Goal: Transaction & Acquisition: Purchase product/service

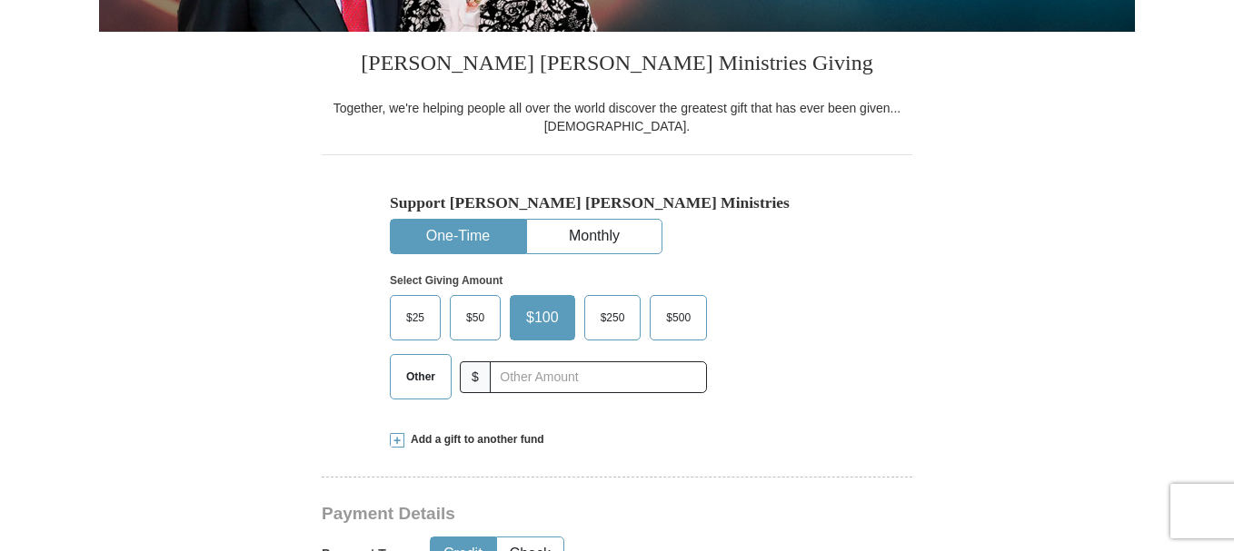
scroll to position [454, 0]
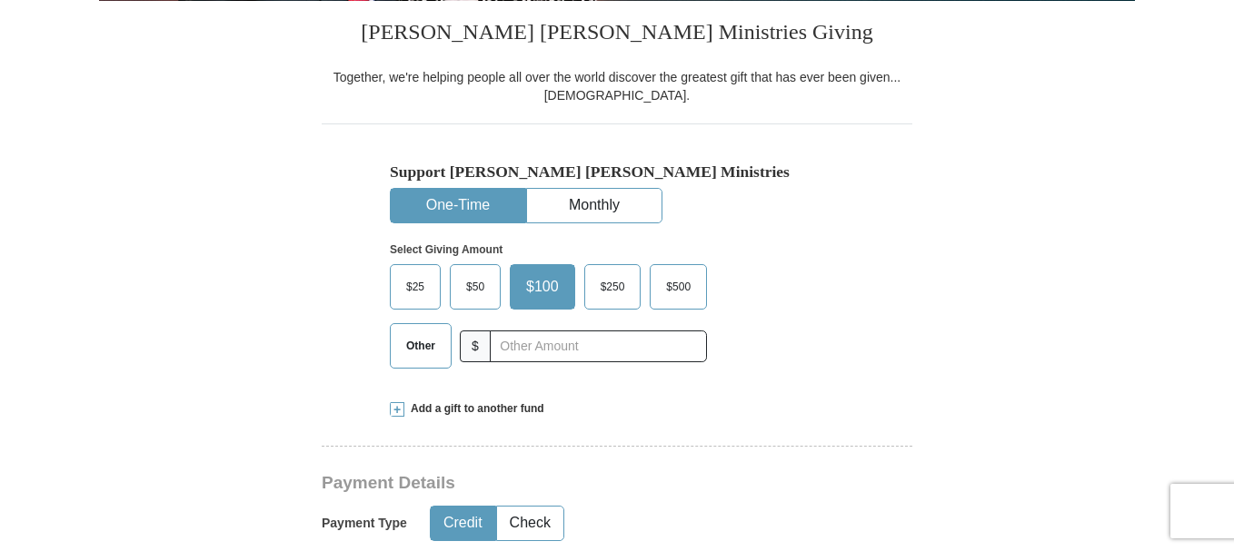
click at [480, 288] on span "$50" at bounding box center [475, 286] width 36 height 27
click at [0, 0] on input "$50" at bounding box center [0, 0] width 0 height 0
click at [471, 197] on button "One-Time" at bounding box center [458, 206] width 134 height 34
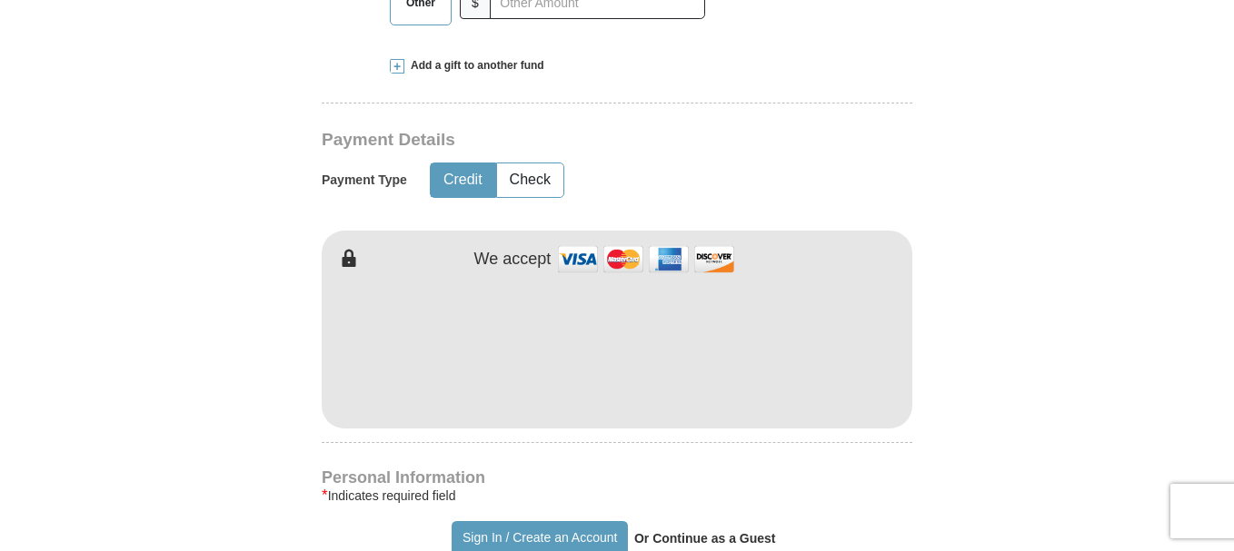
scroll to position [817, 0]
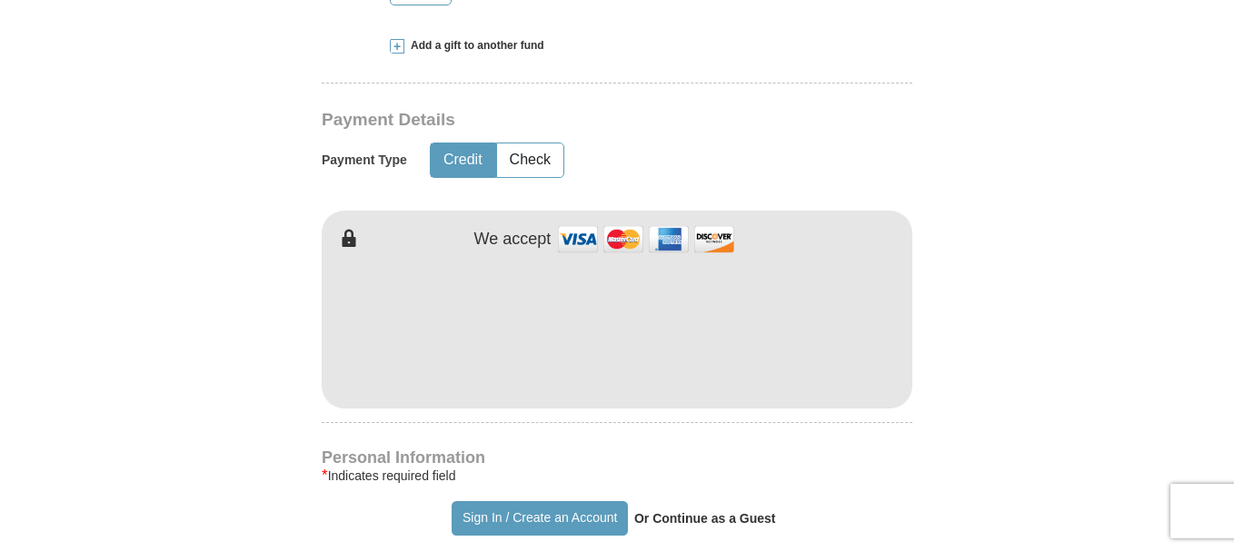
click at [465, 162] on button "Credit" at bounding box center [463, 161] width 64 height 34
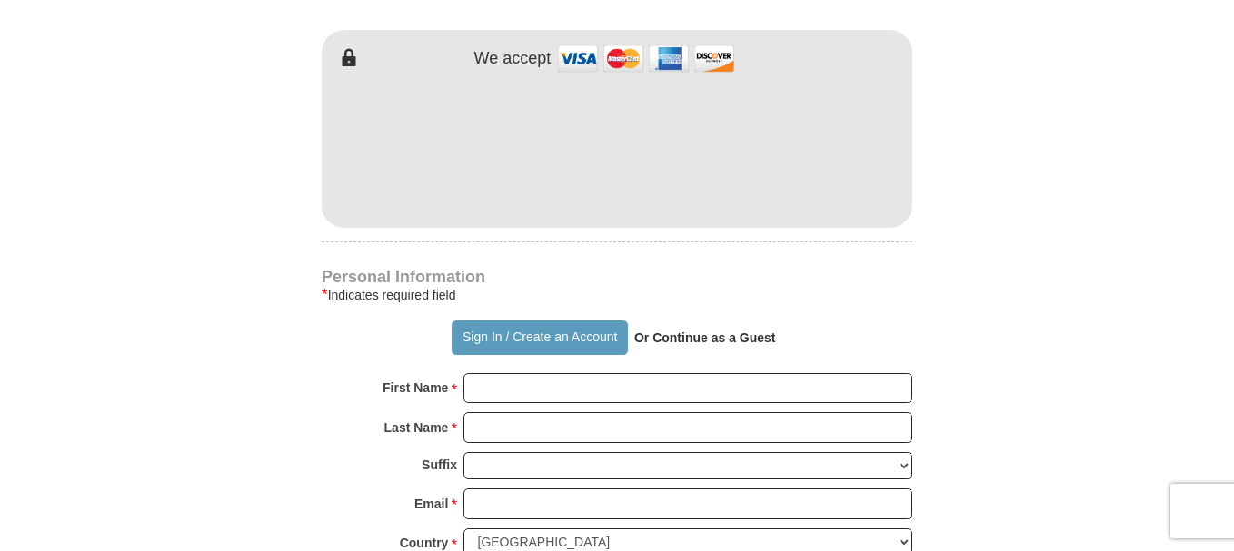
scroll to position [999, 0]
click at [606, 398] on input "First Name *" at bounding box center [687, 387] width 449 height 31
type input "[PERSON_NAME]"
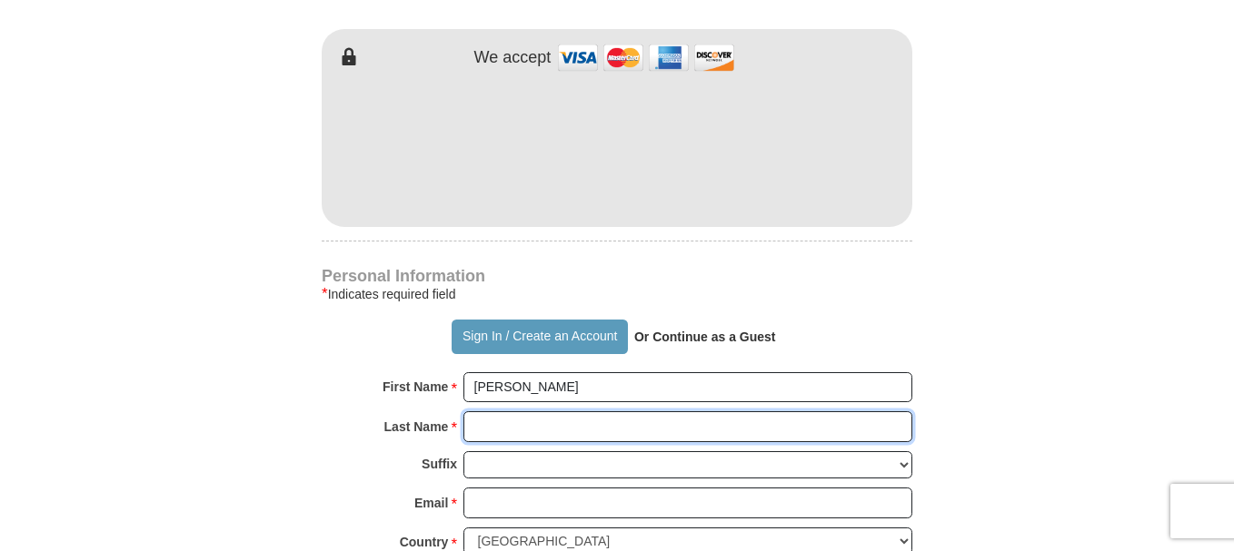
click at [601, 433] on input "Last Name *" at bounding box center [687, 426] width 449 height 31
type input "Beber"
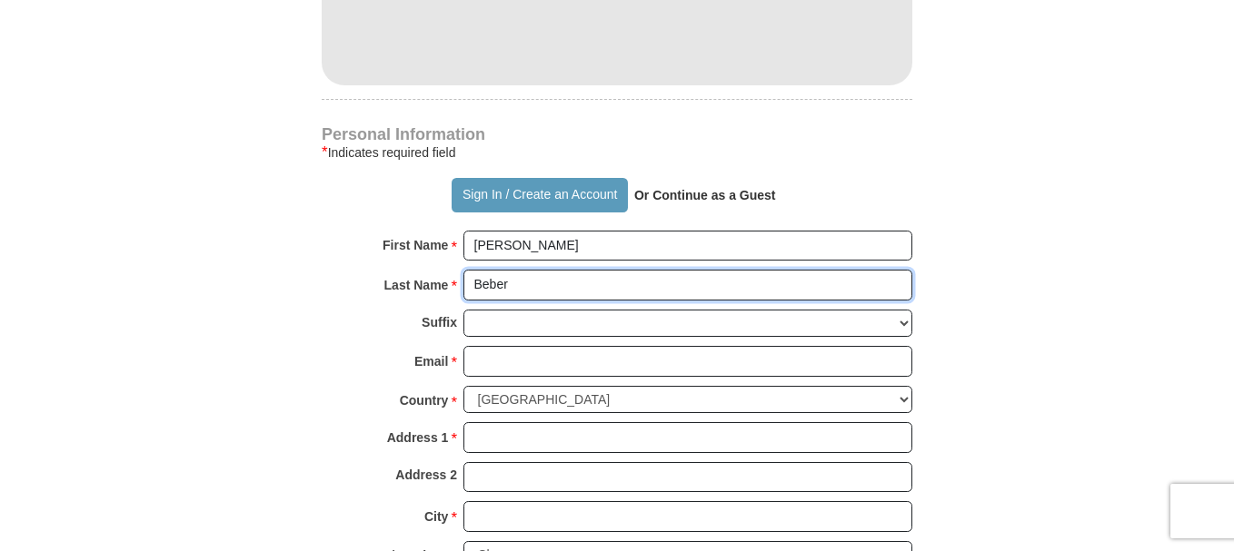
scroll to position [1181, 0]
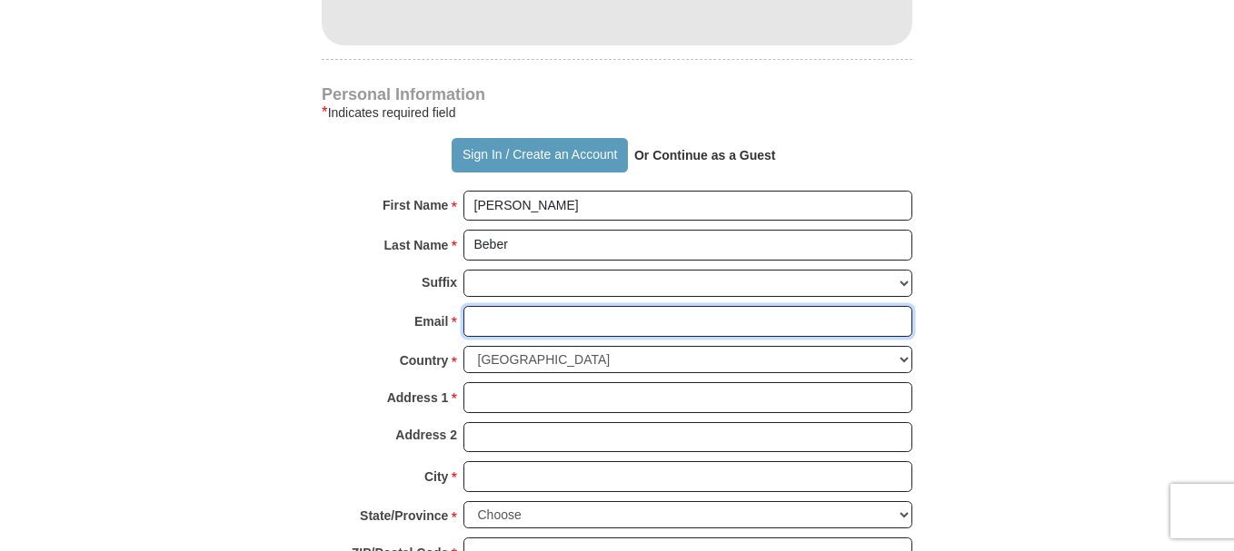
click at [564, 326] on input "Email *" at bounding box center [687, 321] width 449 height 31
type input "[EMAIL_ADDRESS][DOMAIN_NAME]"
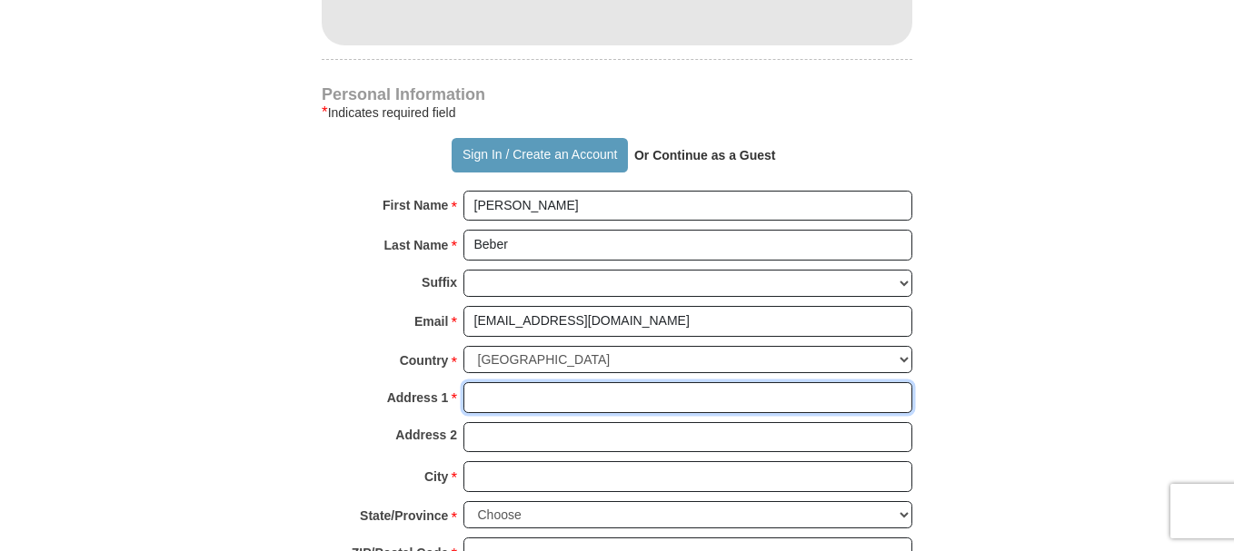
type input "342 [PERSON_NAME] DR"
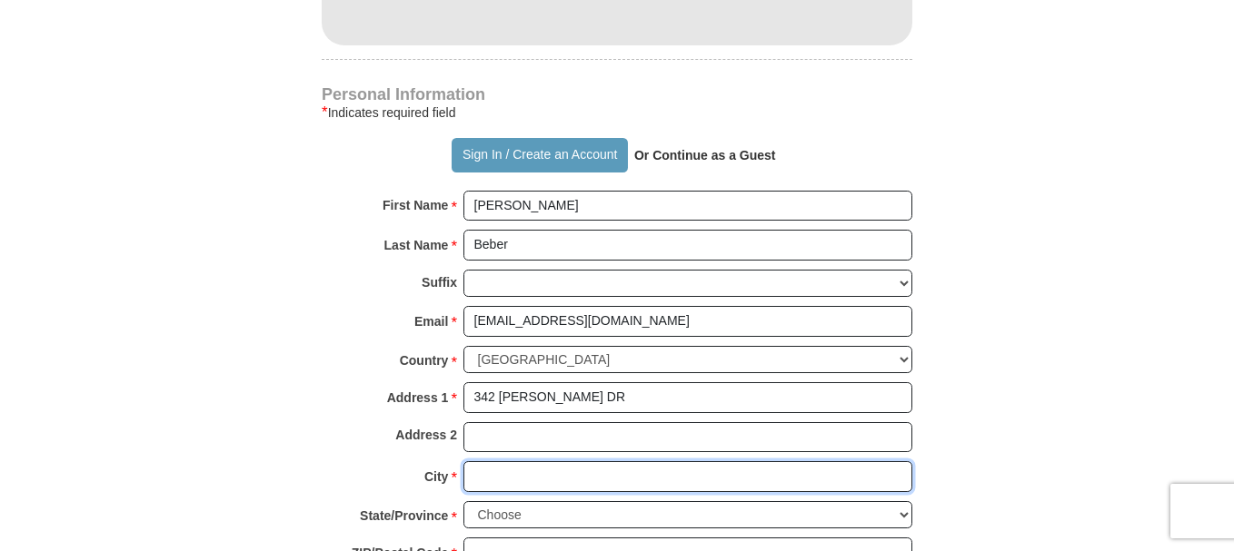
type input "[MEDICAL_DATA]"
select select "LA"
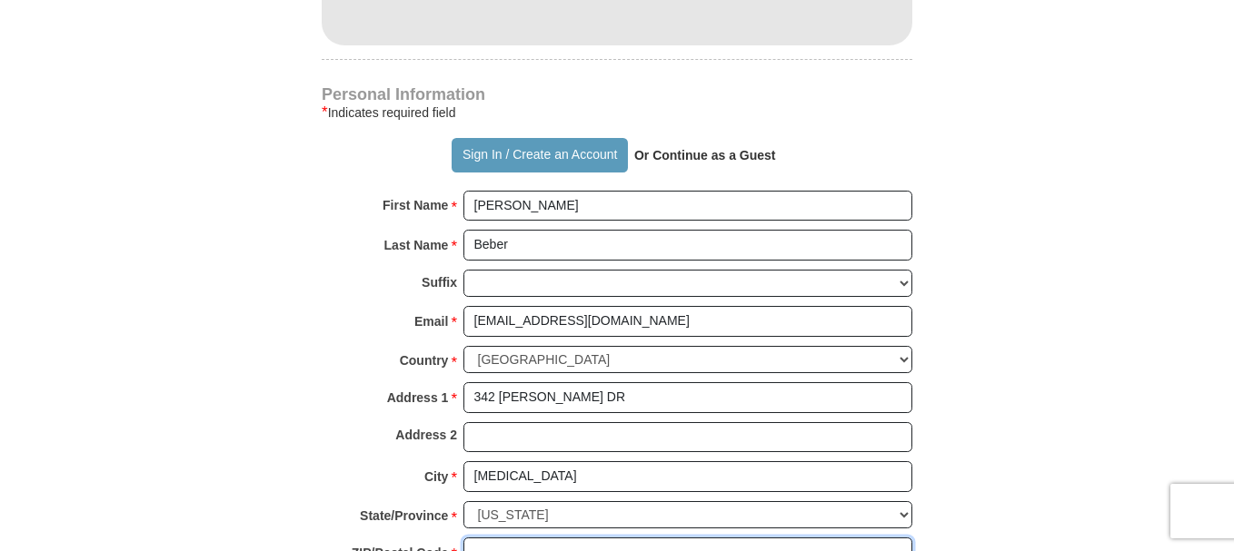
type input "70079-2322"
type input "5045596121"
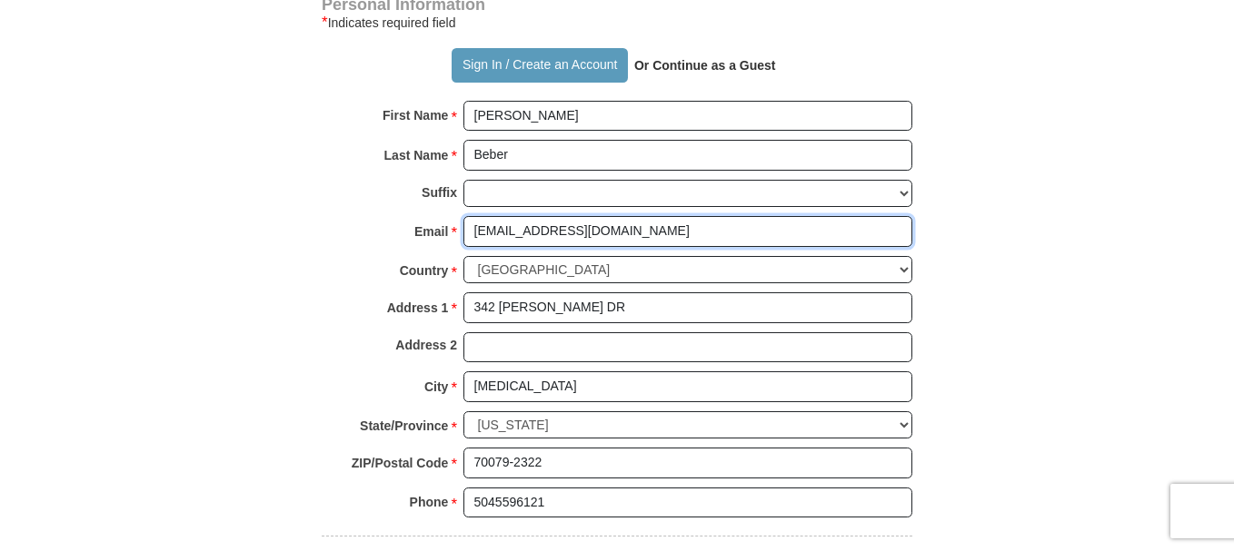
scroll to position [1272, 0]
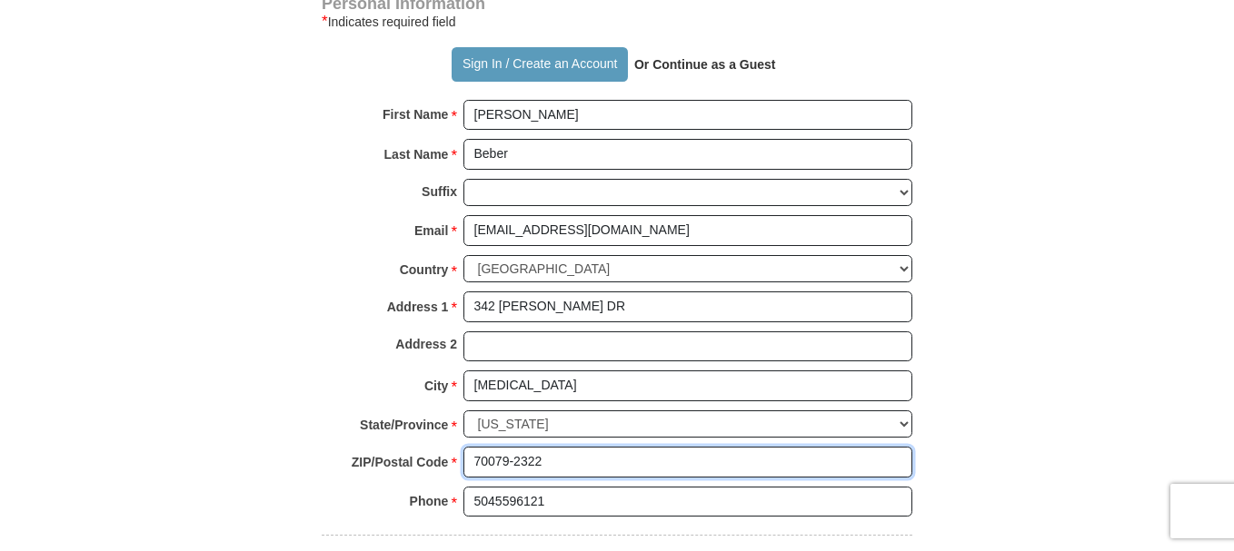
click at [590, 458] on input "70079-2322" at bounding box center [687, 462] width 449 height 31
type input "70079"
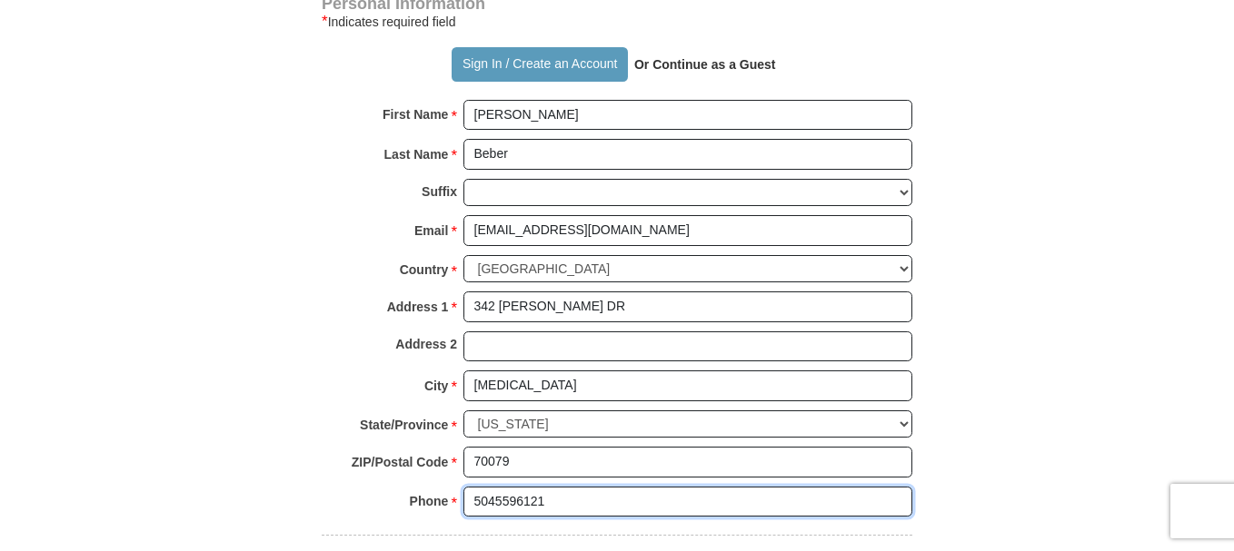
click at [574, 508] on input "5045596121" at bounding box center [687, 502] width 449 height 31
type input "5045590290"
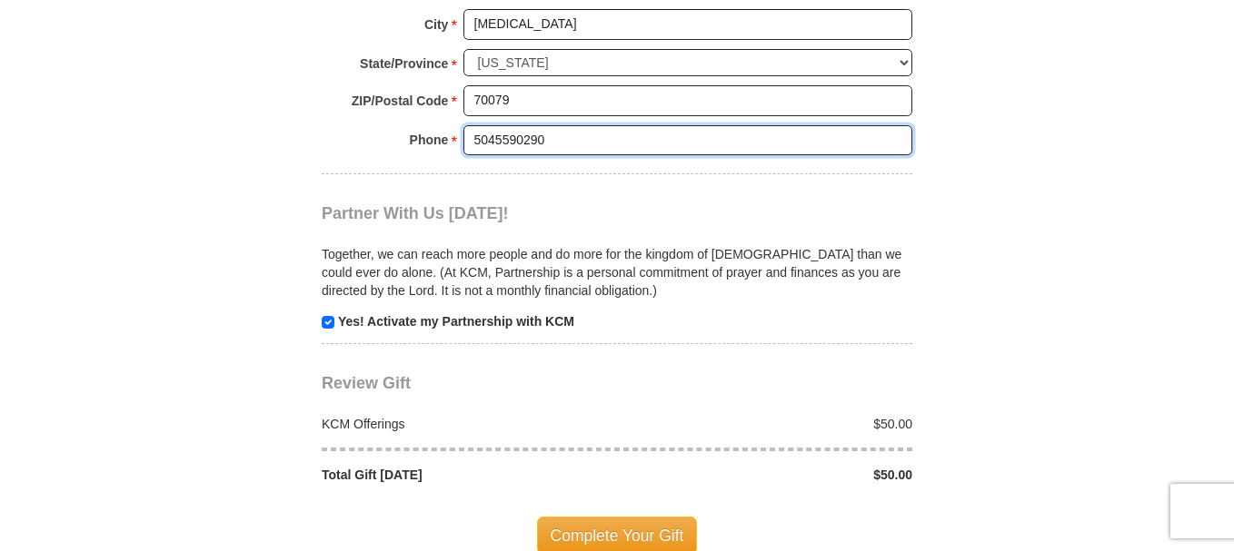
scroll to position [1635, 0]
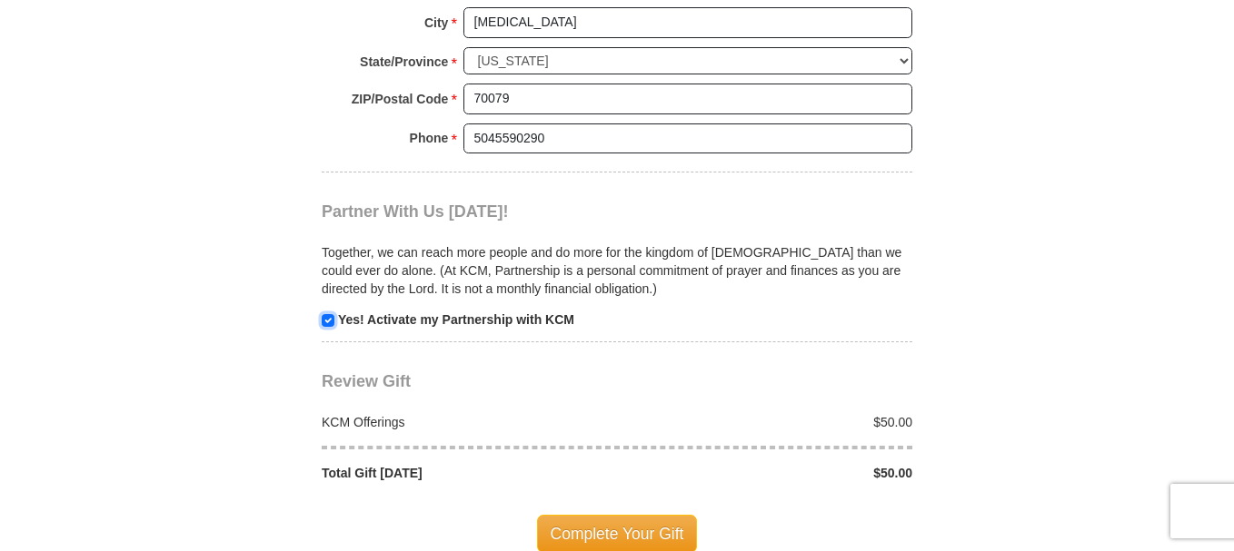
click at [324, 322] on input "checkbox" at bounding box center [328, 320] width 13 height 13
checkbox input "false"
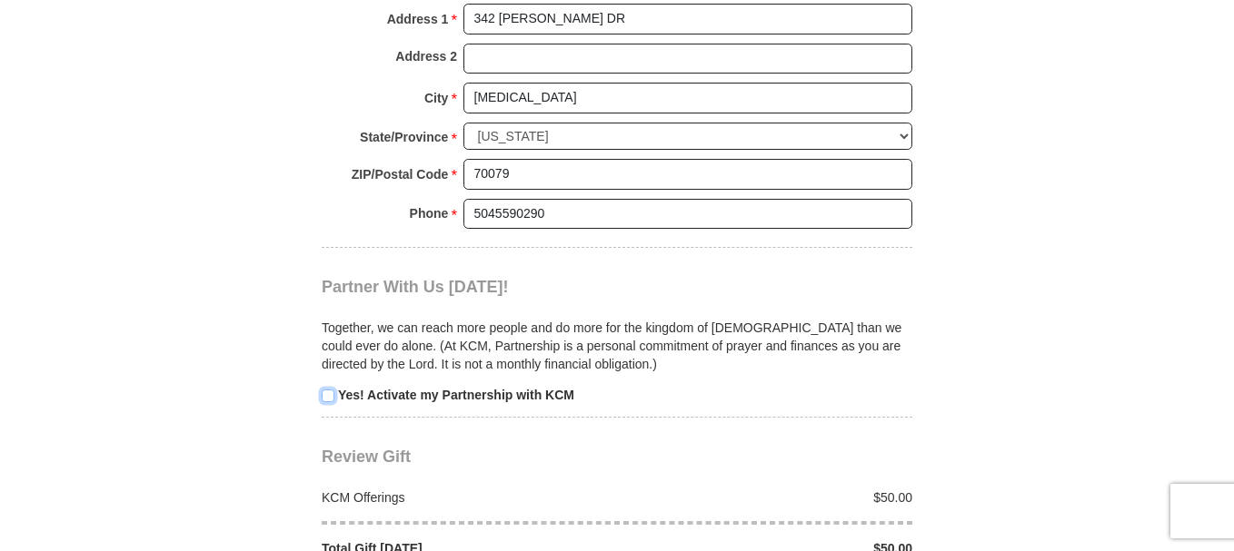
scroll to position [1726, 0]
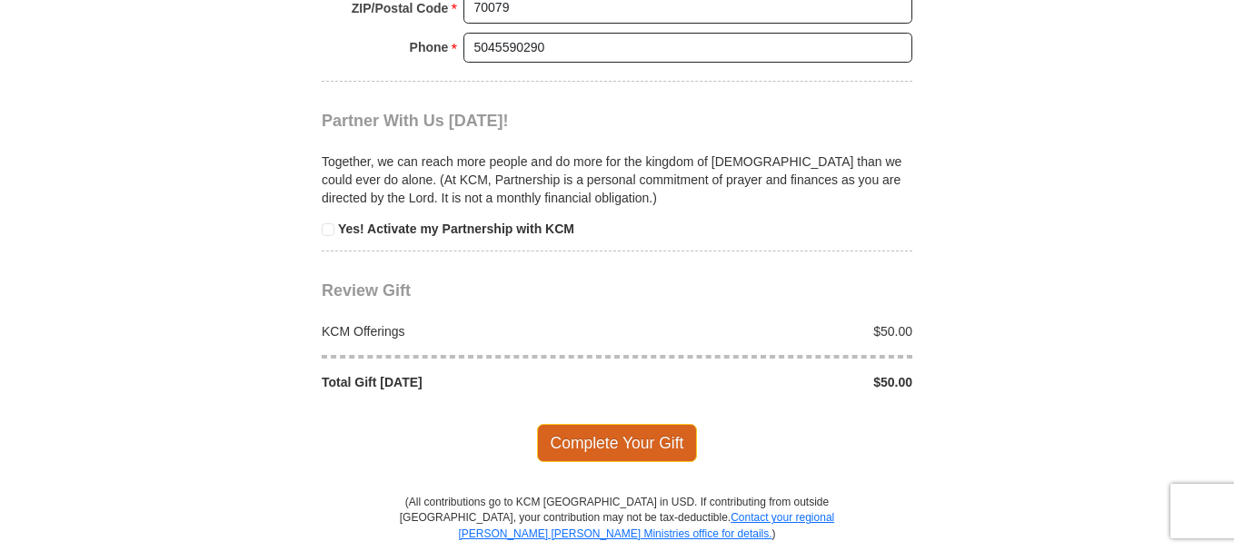
click at [666, 451] on span "Complete Your Gift" at bounding box center [617, 443] width 161 height 38
